Goal: Transaction & Acquisition: Purchase product/service

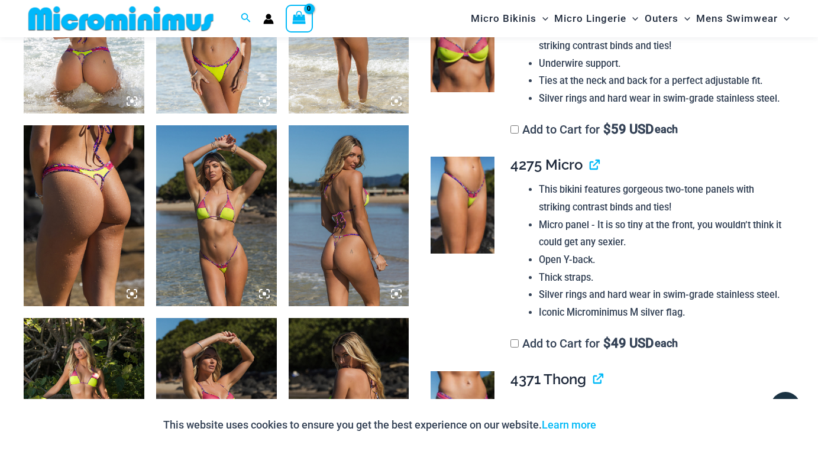
scroll to position [798, 0]
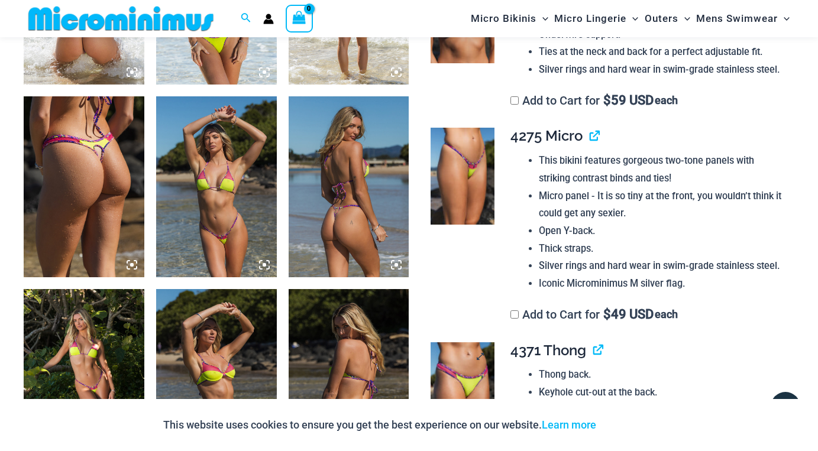
click at [467, 382] on img at bounding box center [463, 390] width 64 height 96
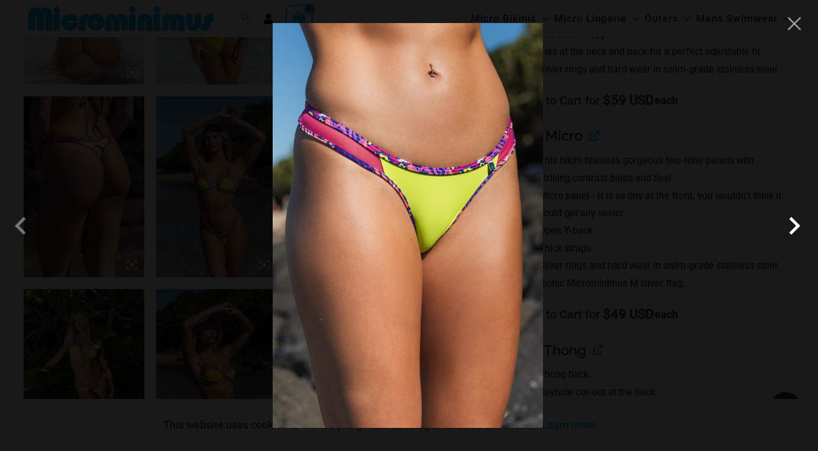
click at [797, 231] on span at bounding box center [794, 225] width 35 height 35
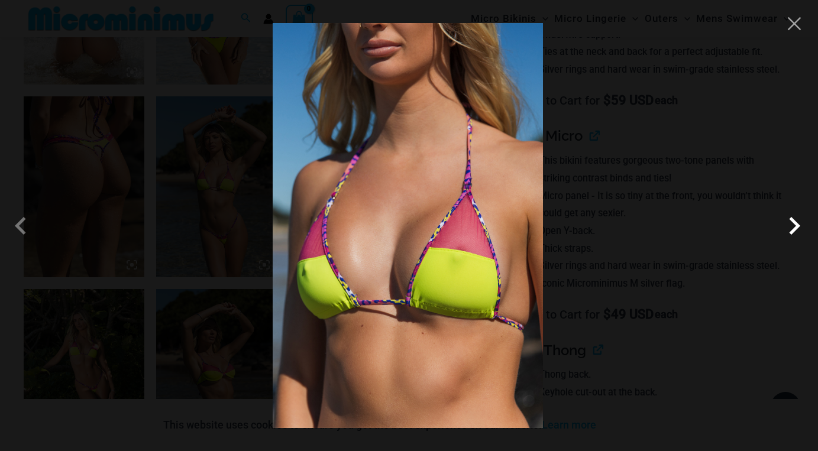
click at [797, 231] on span at bounding box center [794, 225] width 35 height 35
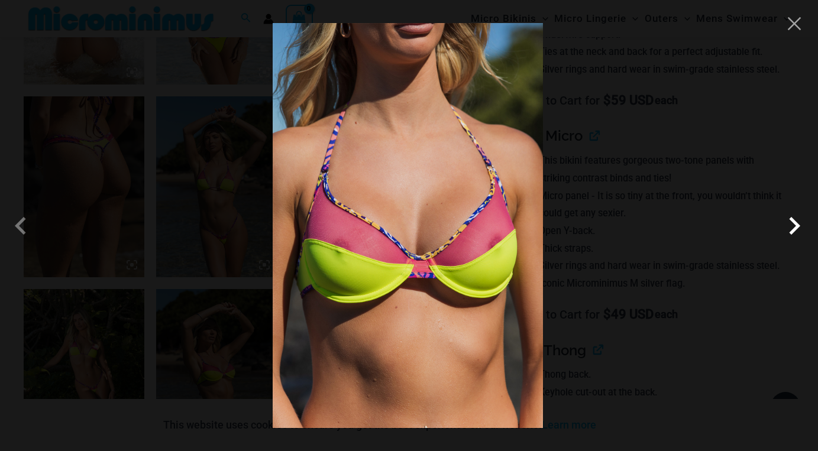
click at [797, 231] on span at bounding box center [794, 225] width 35 height 35
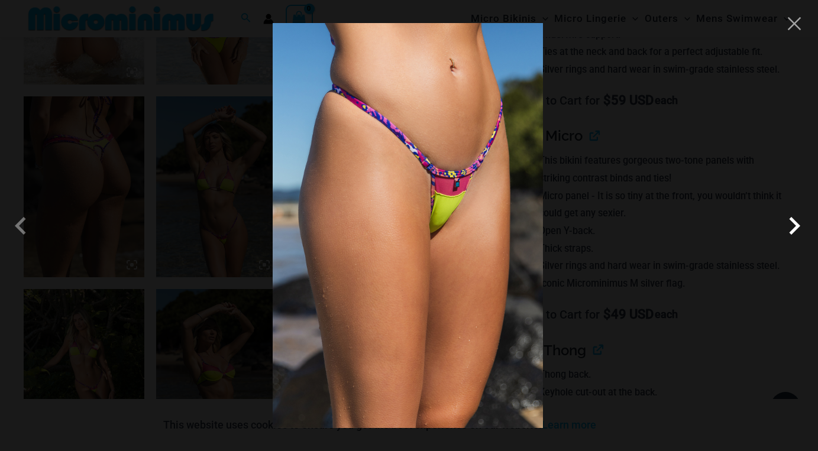
click at [797, 231] on span at bounding box center [794, 225] width 35 height 35
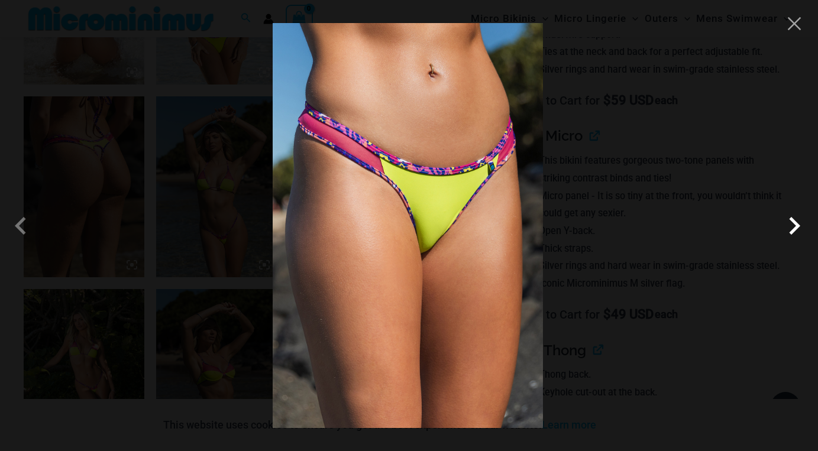
click at [797, 231] on span at bounding box center [794, 225] width 35 height 35
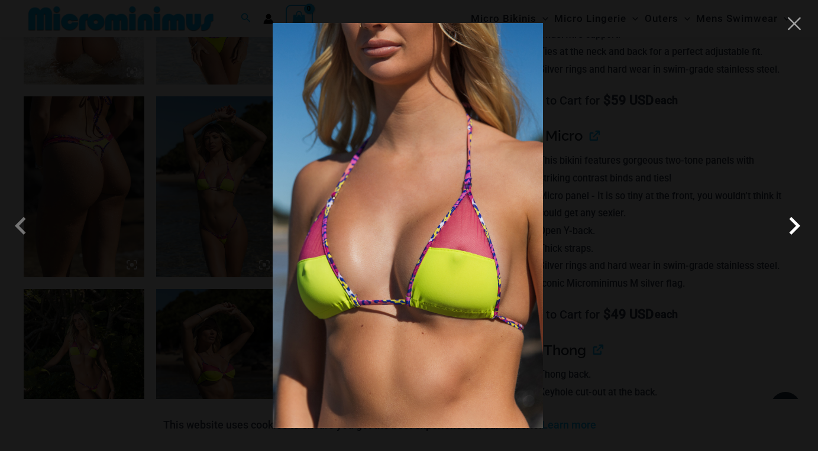
click at [797, 231] on span at bounding box center [794, 225] width 35 height 35
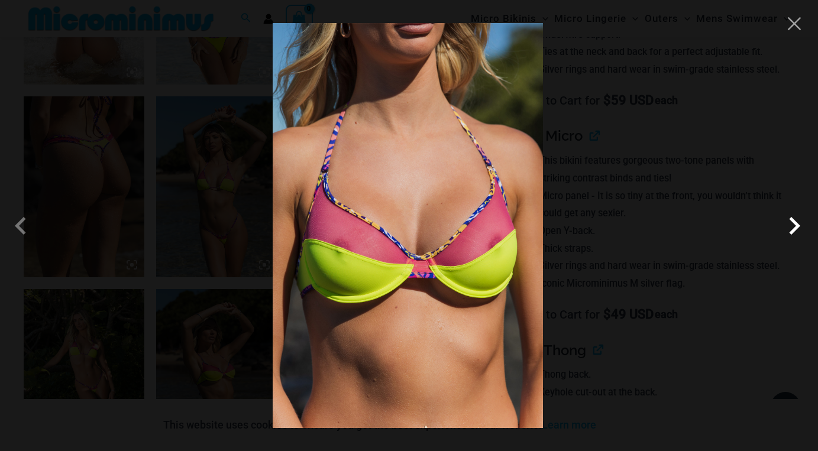
click at [797, 231] on span at bounding box center [794, 225] width 35 height 35
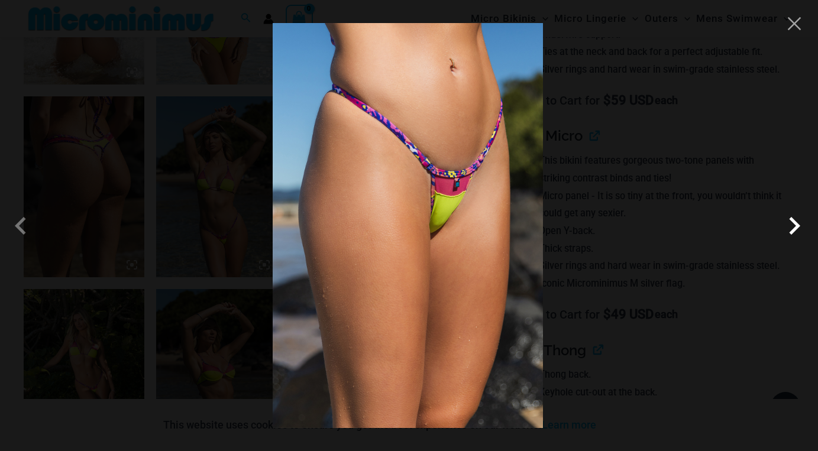
click at [797, 231] on span at bounding box center [794, 225] width 35 height 35
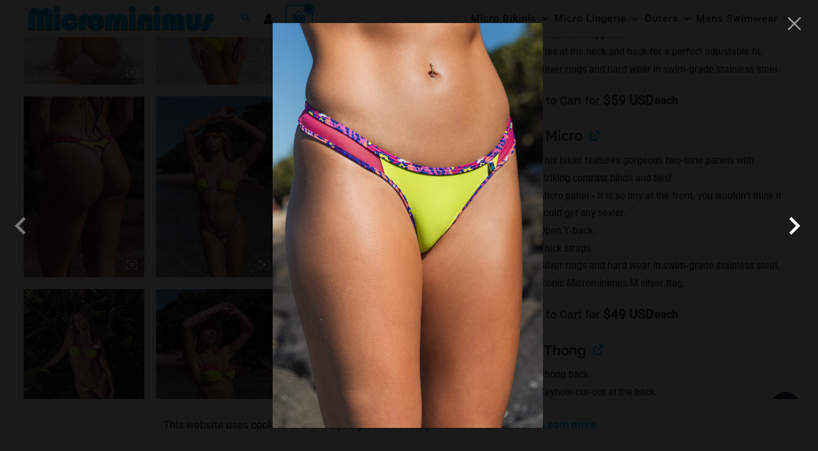
click at [797, 231] on span at bounding box center [794, 225] width 35 height 35
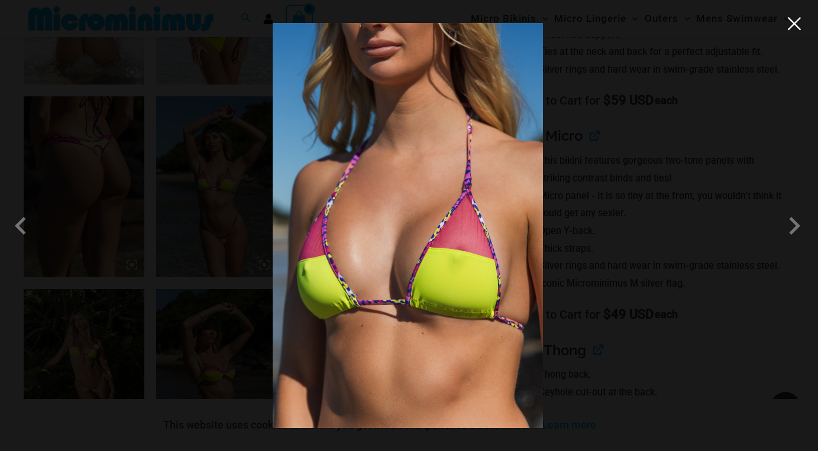
click at [797, 31] on button "Close" at bounding box center [795, 24] width 18 height 18
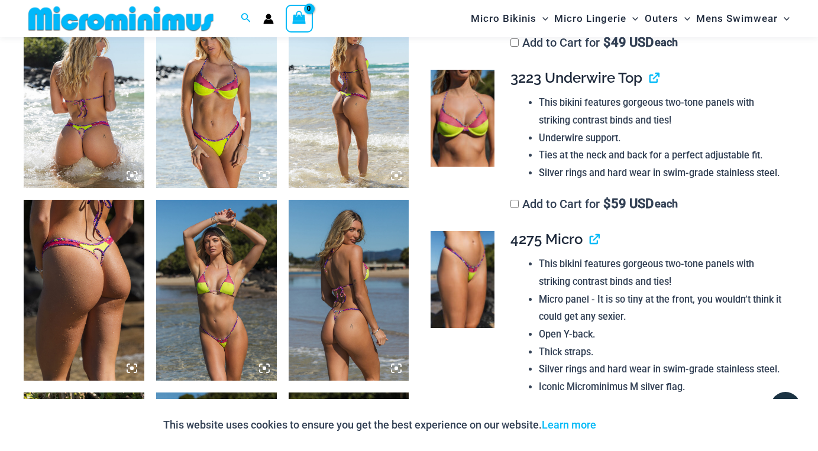
scroll to position [677, 0]
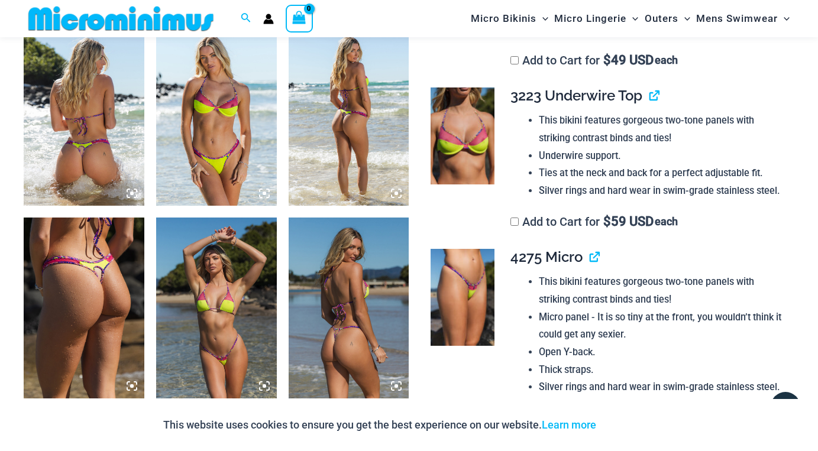
click at [341, 110] on img at bounding box center [349, 115] width 121 height 181
